Goal: Task Accomplishment & Management: Manage account settings

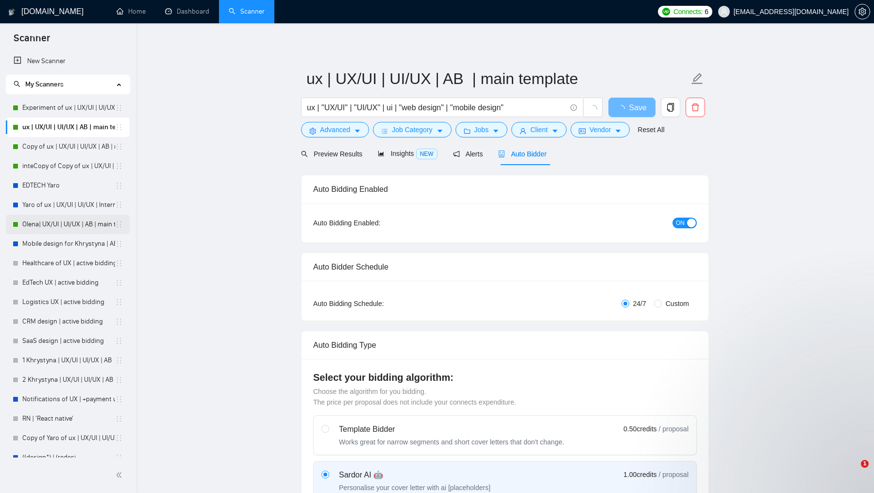
click at [69, 228] on link "Olena| UX/UI | UI/UX | AB | main template" at bounding box center [68, 224] width 93 height 19
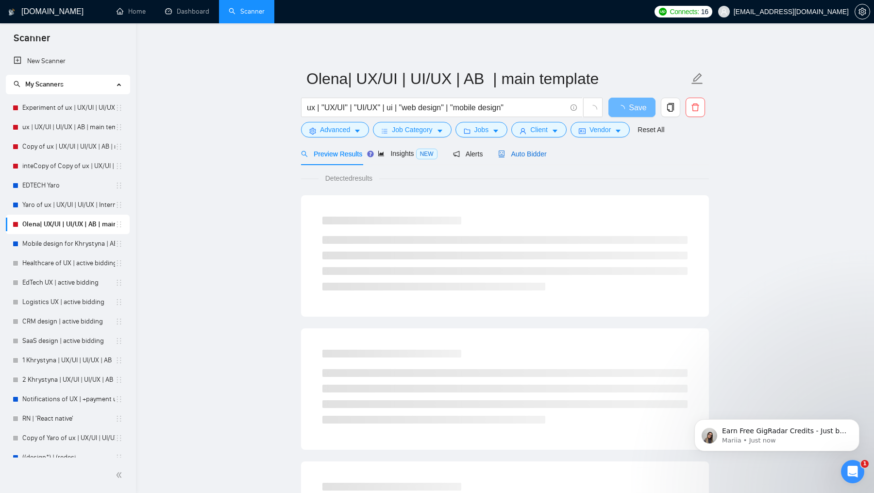
click at [508, 157] on span "Auto Bidder" at bounding box center [522, 154] width 48 height 8
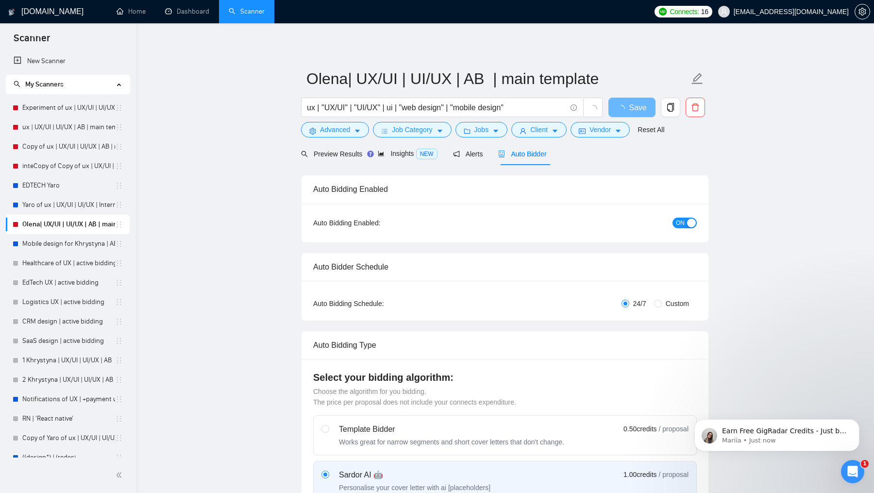
checkbox input "true"
click at [694, 221] on div "button" at bounding box center [691, 223] width 9 height 9
click at [624, 112] on span "Save" at bounding box center [631, 108] width 17 height 12
